Goal: Entertainment & Leisure: Consume media (video, audio)

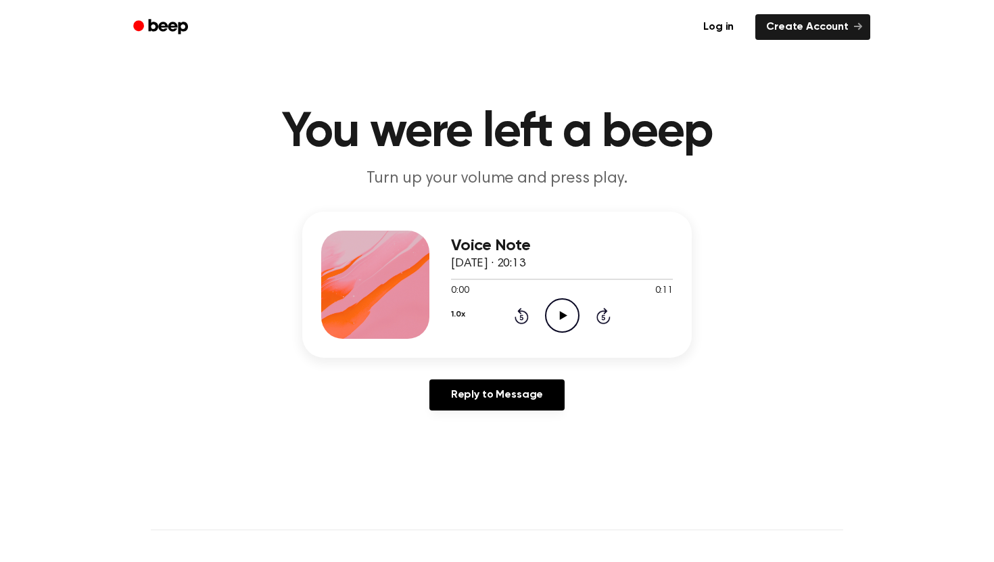
click at [566, 316] on icon "Play Audio" at bounding box center [562, 315] width 34 height 34
click at [560, 314] on icon "Pause Audio" at bounding box center [562, 315] width 34 height 34
click at [451, 281] on div at bounding box center [562, 278] width 222 height 11
click at [561, 318] on icon at bounding box center [562, 315] width 7 height 9
click at [453, 279] on div at bounding box center [562, 279] width 222 height 1
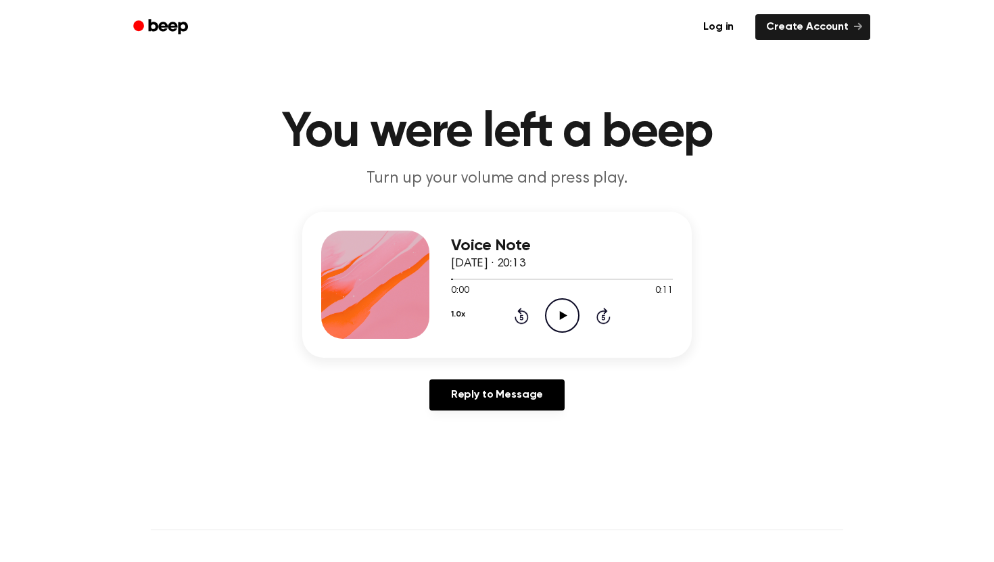
click at [552, 327] on icon "Play Audio" at bounding box center [562, 315] width 34 height 34
click at [552, 327] on icon "Pause Audio" at bounding box center [562, 315] width 34 height 34
click at [554, 318] on icon "Play Audio" at bounding box center [562, 315] width 34 height 34
click at [560, 316] on icon at bounding box center [562, 315] width 7 height 9
click at [548, 323] on icon "Pause Audio" at bounding box center [562, 315] width 34 height 34
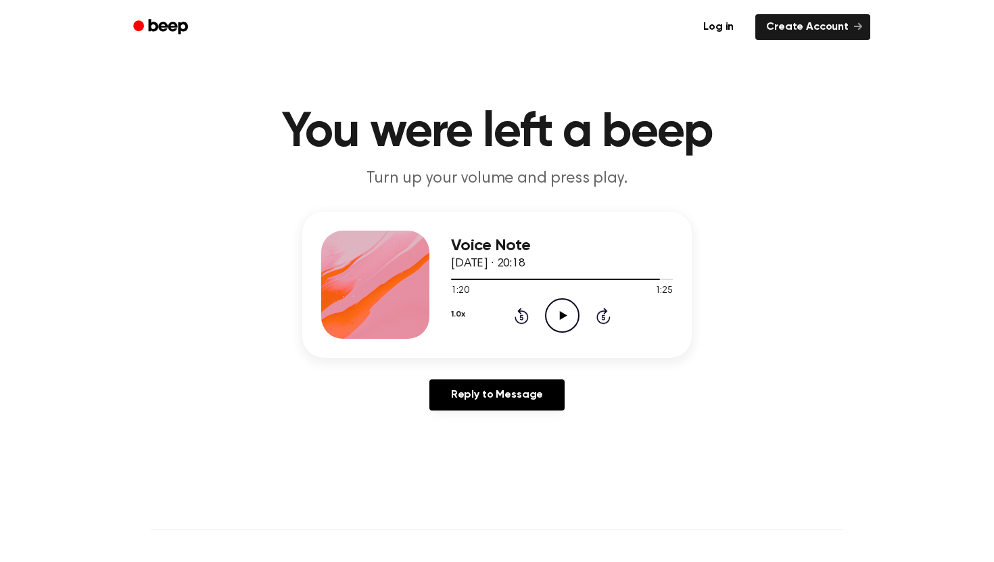
click at [558, 310] on icon "Play Audio" at bounding box center [562, 315] width 34 height 34
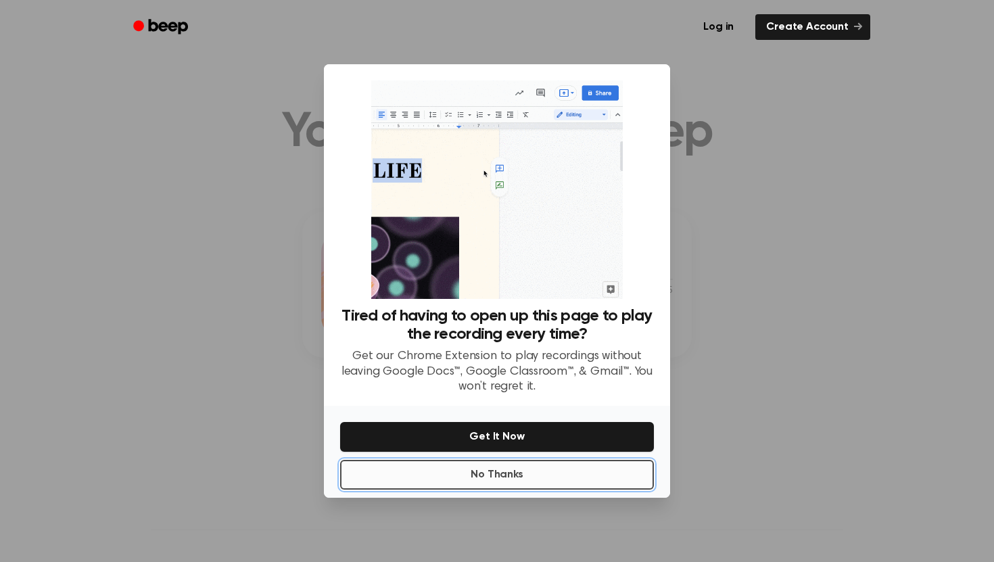
click at [533, 460] on button "No Thanks" at bounding box center [497, 475] width 314 height 30
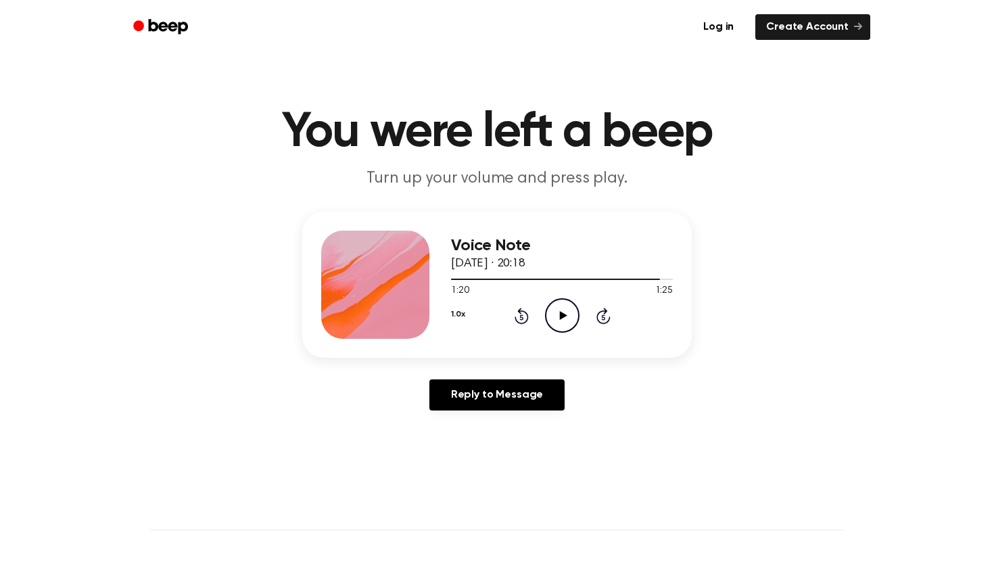
click at [555, 311] on icon "Play Audio" at bounding box center [562, 315] width 34 height 34
click at [569, 315] on icon "Play Audio" at bounding box center [562, 315] width 34 height 34
click at [553, 318] on icon "Play Audio" at bounding box center [562, 315] width 34 height 34
click at [569, 322] on icon "Play Audio" at bounding box center [562, 315] width 34 height 34
click at [560, 313] on icon at bounding box center [562, 315] width 7 height 9
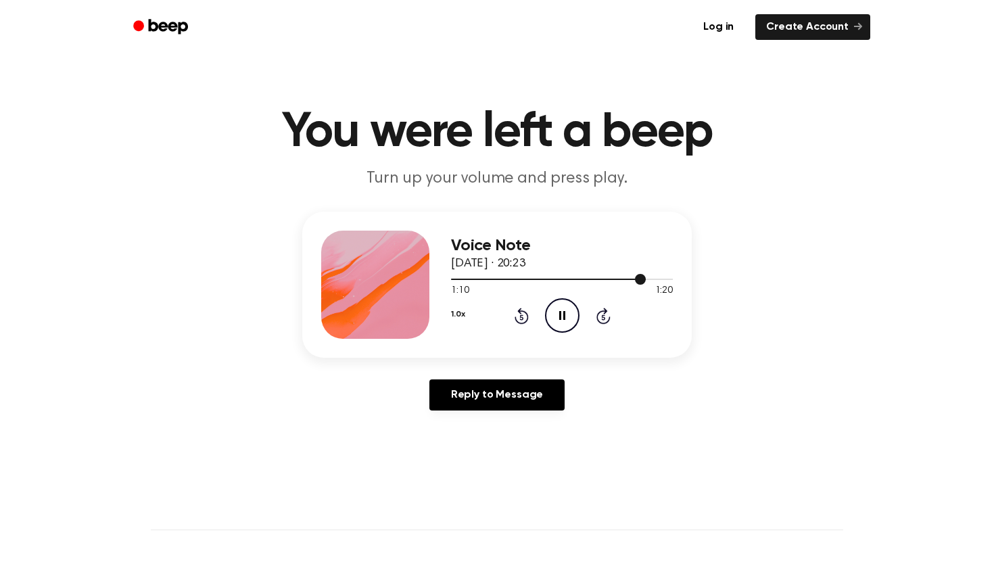
click at [579, 277] on div at bounding box center [562, 278] width 222 height 11
